Goal: Navigation & Orientation: Find specific page/section

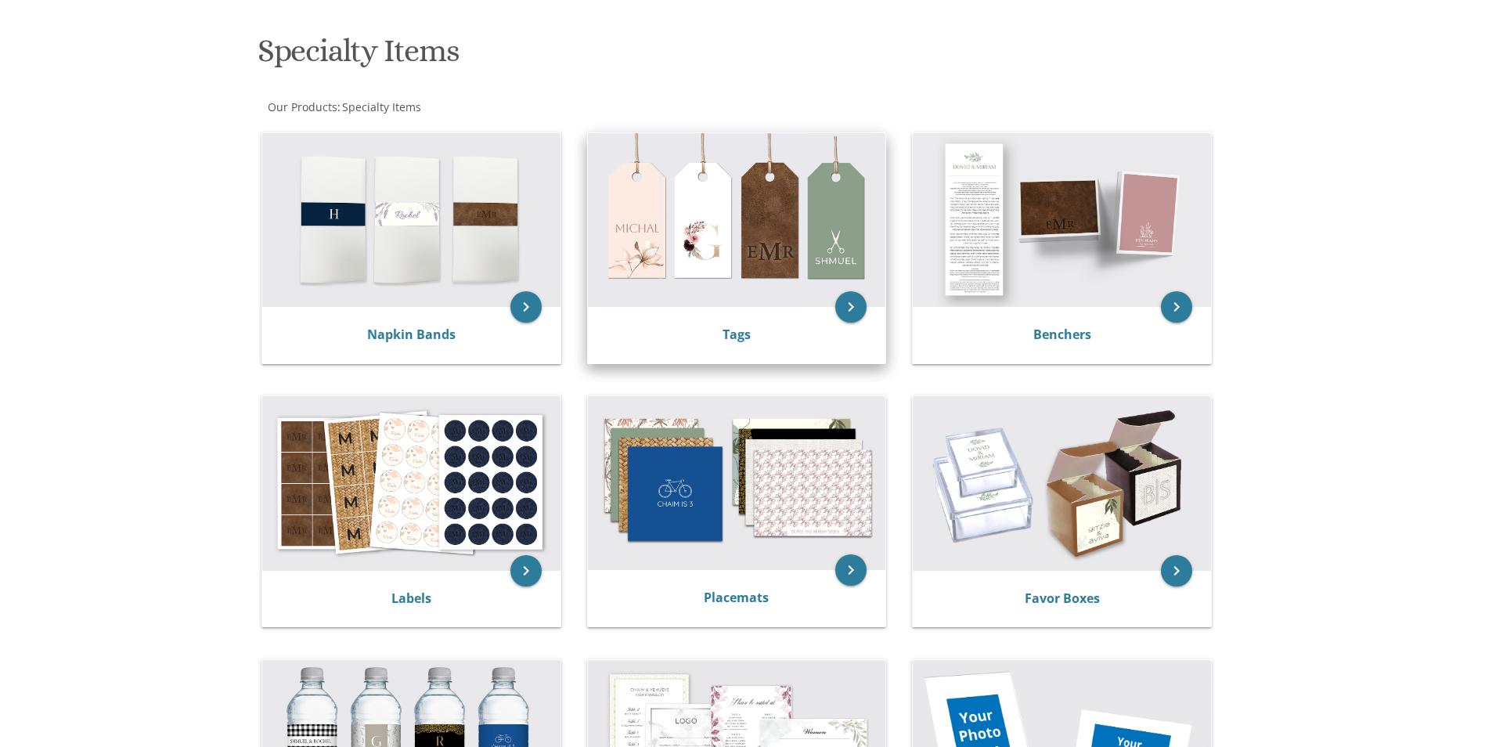
scroll to position [235, 0]
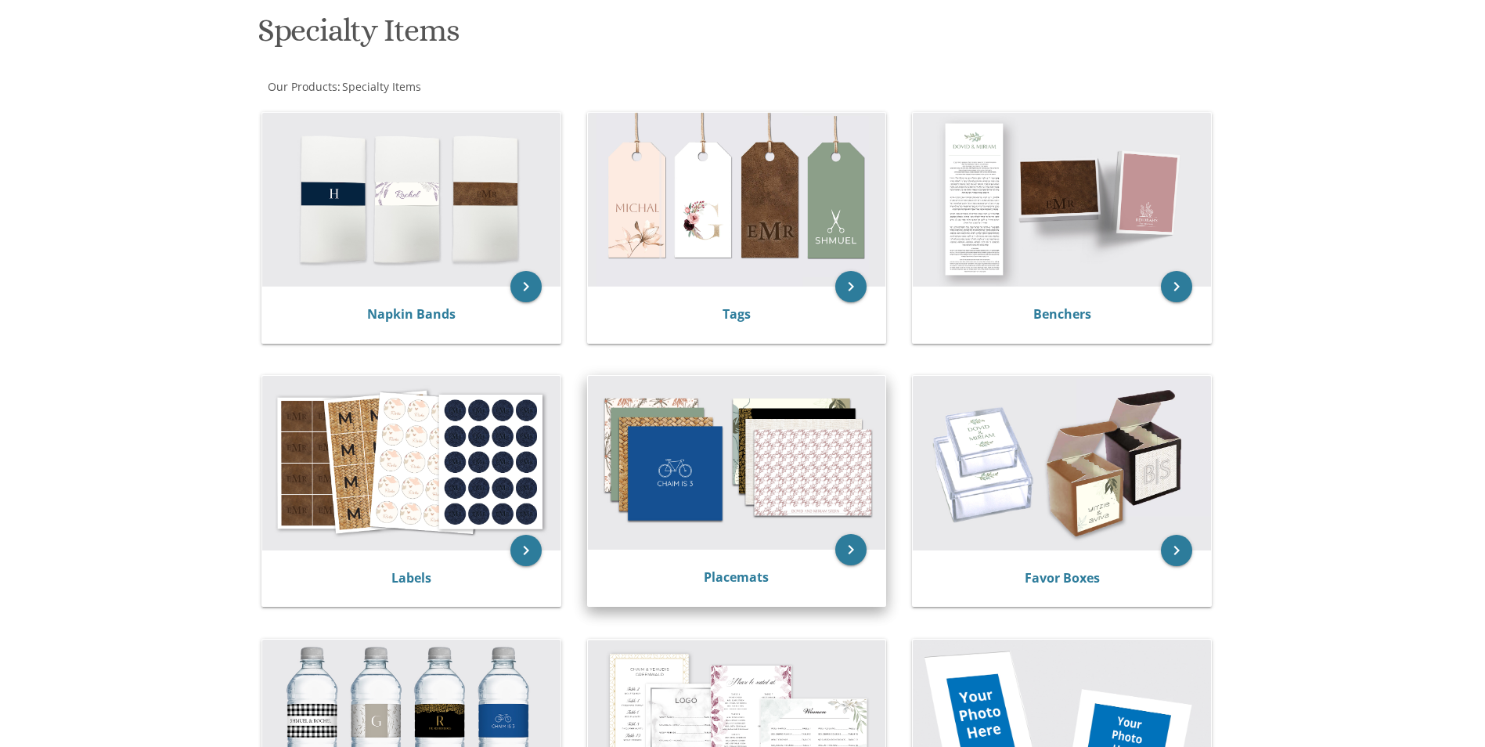
click at [707, 481] on img at bounding box center [737, 463] width 298 height 174
click at [729, 573] on link "Placemats" at bounding box center [736, 576] width 65 height 17
click at [736, 572] on link "Placemats" at bounding box center [736, 576] width 65 height 17
click at [745, 576] on link "Placemats" at bounding box center [736, 576] width 65 height 17
